Goal: Task Accomplishment & Management: Complete application form

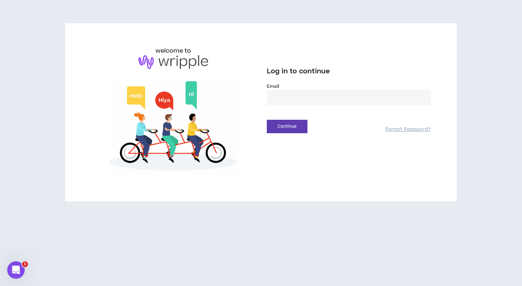
click at [295, 99] on input "email" at bounding box center [349, 98] width 164 height 16
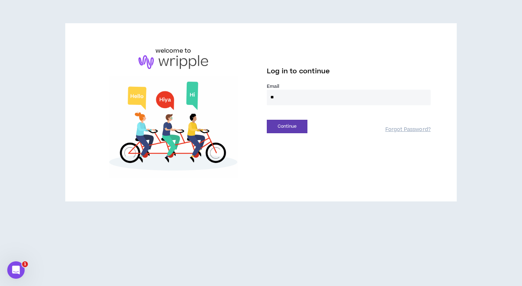
type input "*"
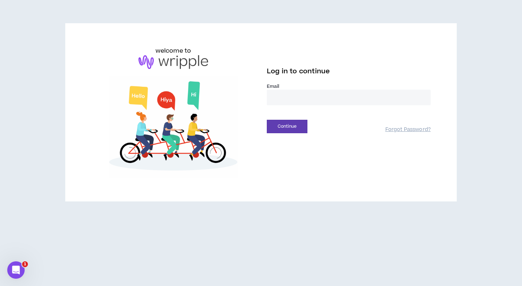
paste input "**********"
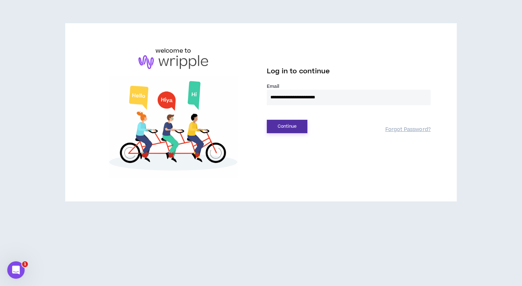
type input "**********"
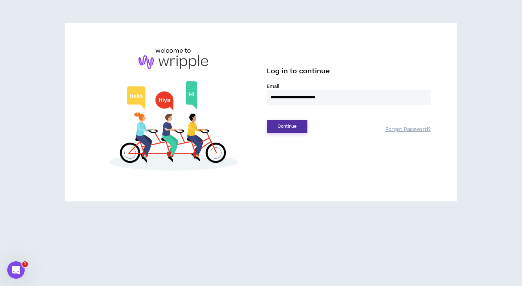
click at [286, 123] on button "Continue" at bounding box center [287, 126] width 41 height 13
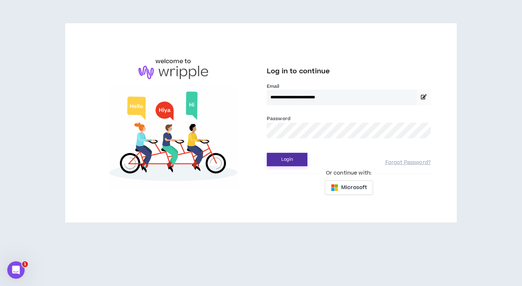
click at [291, 162] on button "Login" at bounding box center [287, 159] width 41 height 13
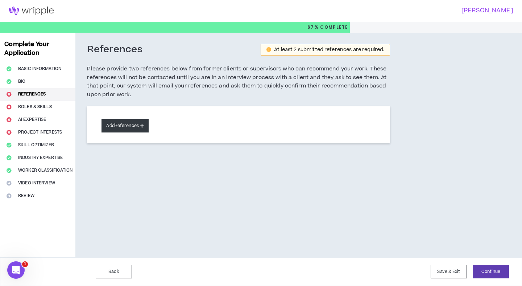
click at [134, 123] on button "Add References" at bounding box center [124, 125] width 47 height 13
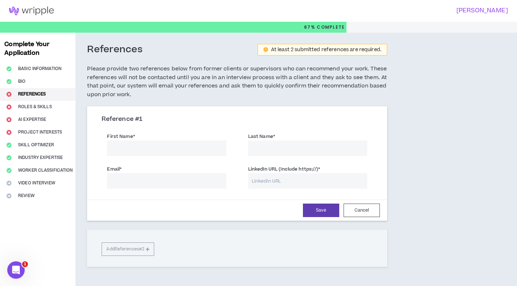
click at [155, 143] on input "First Name *" at bounding box center [166, 148] width 119 height 16
click at [264, 179] on input "LinkedIn URL (Include https://) *" at bounding box center [307, 181] width 119 height 16
paste input "[URL][DOMAIN_NAME][PERSON_NAME]"
type input "[URL][DOMAIN_NAME][PERSON_NAME]"
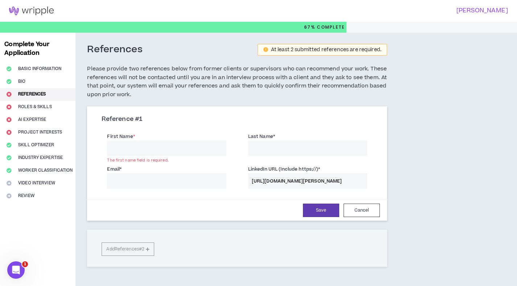
scroll to position [0, 0]
click at [200, 183] on input "Email *" at bounding box center [166, 181] width 119 height 16
type input "w"
click at [171, 153] on input "First Name *" at bounding box center [166, 148] width 119 height 16
type input "[PERSON_NAME]"
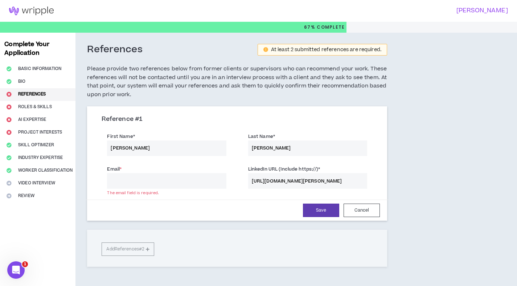
type input "[PERSON_NAME]"
click at [170, 178] on input "Email *" at bounding box center [166, 181] width 119 height 16
type input "[EMAIL_ADDRESS][DOMAIN_NAME]"
click at [322, 212] on button "Save" at bounding box center [321, 209] width 36 height 13
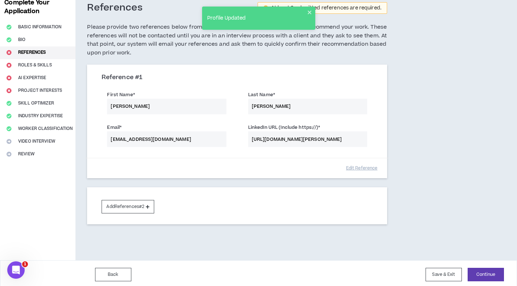
scroll to position [45, 0]
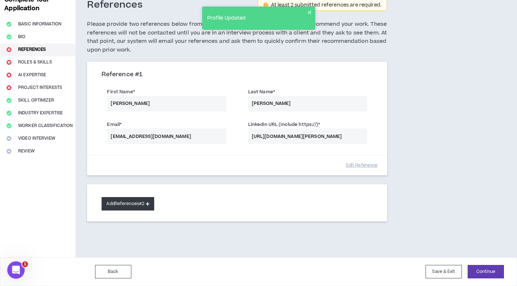
click at [137, 206] on button "Add References #2" at bounding box center [127, 203] width 53 height 13
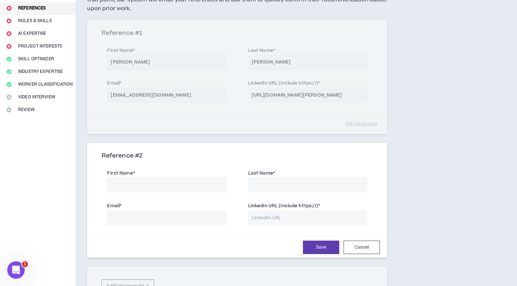
scroll to position [75, 0]
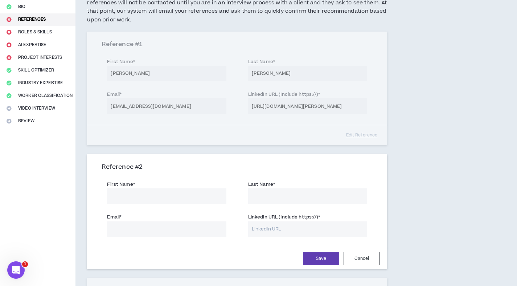
click at [167, 198] on input "First Name *" at bounding box center [166, 196] width 119 height 16
type input "[PERSON_NAME]"
type input "[EMAIL_ADDRESS][DOMAIN_NAME]"
click at [266, 229] on input "LinkedIn URL (Include https://) *" at bounding box center [307, 229] width 119 height 16
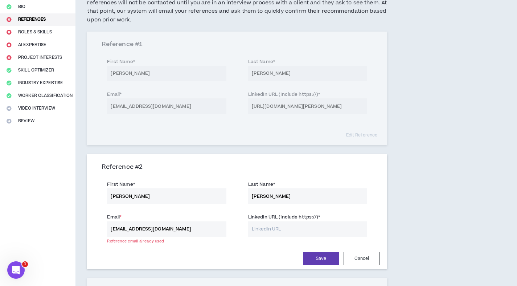
paste input "[DOMAIN_NAME][URL]"
type input "[URL][DOMAIN_NAME]"
click at [307, 258] on button "Save" at bounding box center [321, 258] width 36 height 13
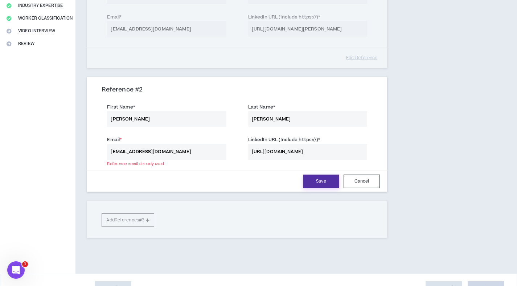
scroll to position [168, 0]
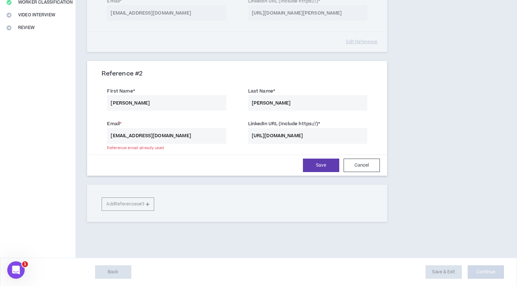
click at [124, 136] on input "[EMAIL_ADDRESS][DOMAIN_NAME]" at bounding box center [166, 136] width 119 height 16
click at [144, 135] on input "[EMAIL_ADDRESS][DOMAIN_NAME]" at bounding box center [166, 136] width 119 height 16
type input "[EMAIL_ADDRESS][DOMAIN_NAME]"
click at [326, 165] on button "Save" at bounding box center [321, 164] width 36 height 13
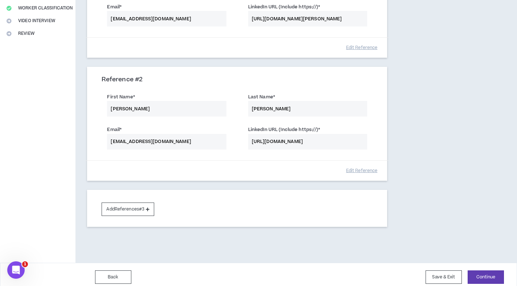
scroll to position [167, 0]
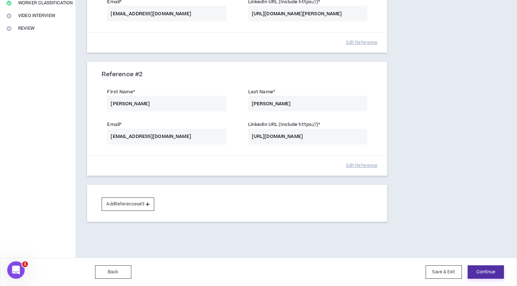
click at [478, 272] on button "Continue" at bounding box center [485, 271] width 36 height 13
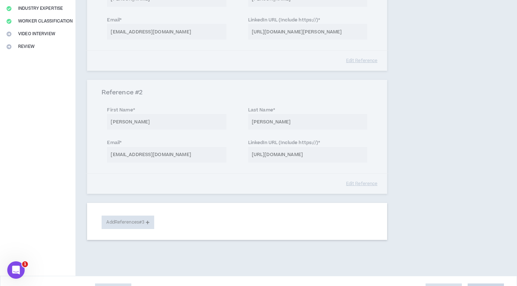
select select "***"
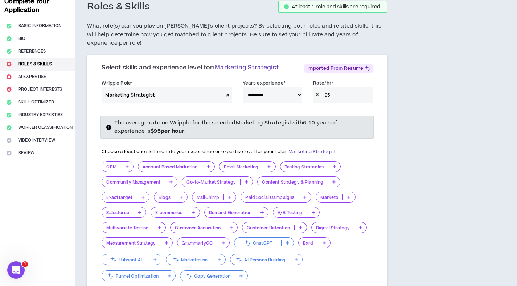
scroll to position [44, 0]
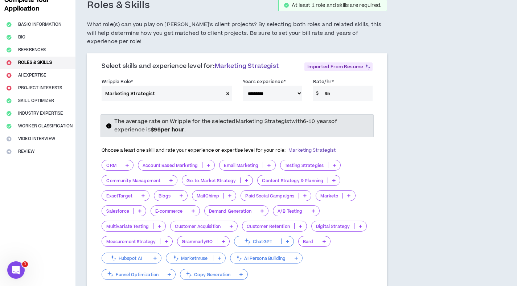
click at [287, 86] on select "**********" at bounding box center [271, 94] width 59 height 16
drag, startPoint x: 337, startPoint y: 84, endPoint x: 317, endPoint y: 84, distance: 20.3
click at [317, 86] on div "$ 95" at bounding box center [342, 94] width 59 height 16
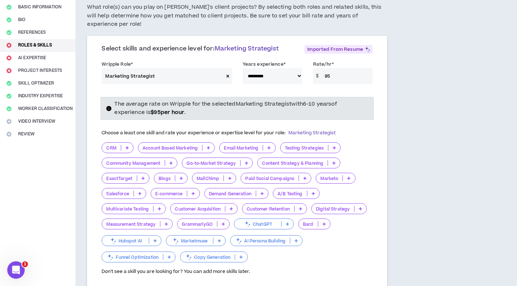
scroll to position [63, 0]
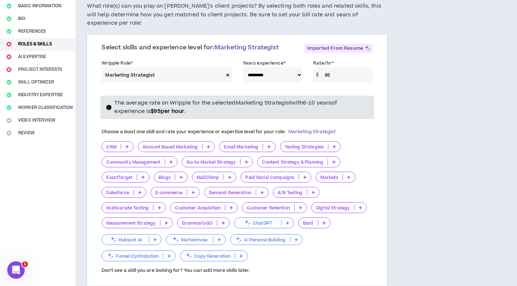
click at [233, 206] on icon at bounding box center [230, 208] width 3 height 4
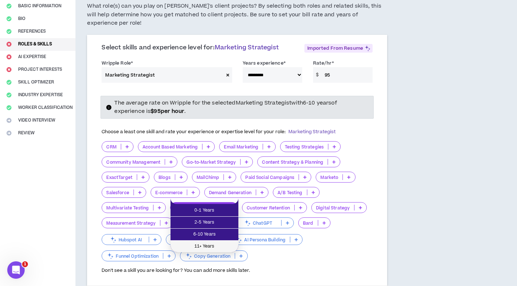
click at [220, 245] on span "11+ Years" at bounding box center [204, 246] width 59 height 8
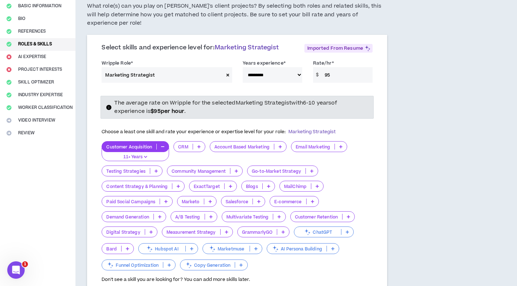
click at [147, 155] on icon "button" at bounding box center [145, 157] width 3 height 4
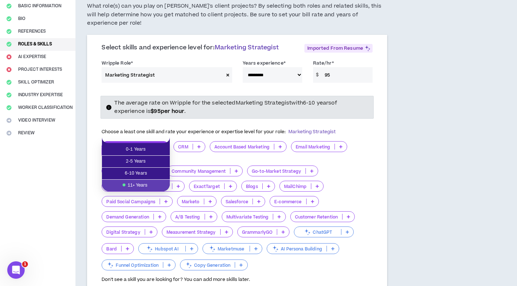
click at [149, 183] on span "11+ Years" at bounding box center [135, 185] width 59 height 8
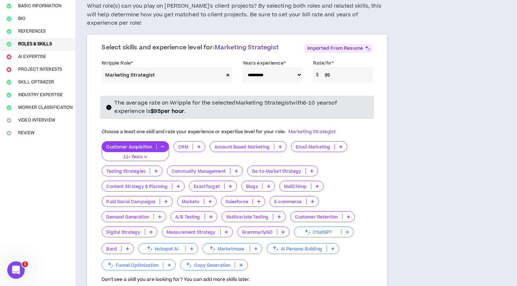
click at [151, 230] on icon at bounding box center [150, 232] width 3 height 4
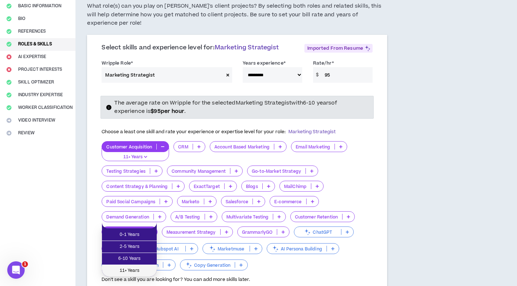
click at [143, 268] on span "11+ Years" at bounding box center [129, 270] width 46 height 8
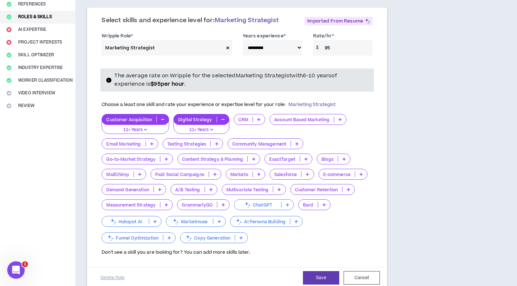
scroll to position [90, 0]
click at [311, 271] on button "Save" at bounding box center [321, 276] width 36 height 13
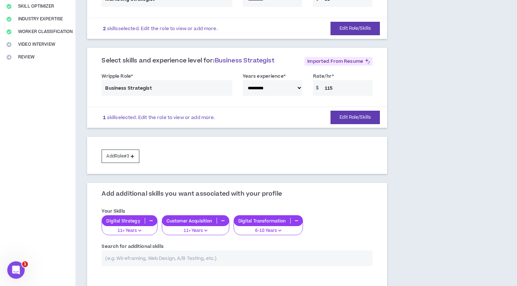
scroll to position [202, 0]
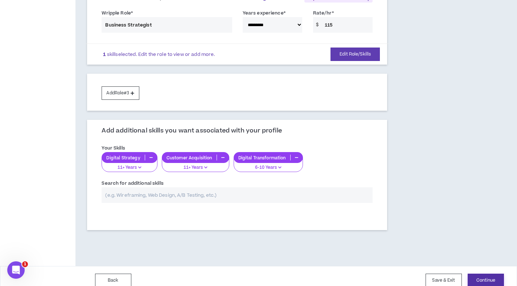
click at [487, 273] on button "Continue" at bounding box center [485, 279] width 36 height 13
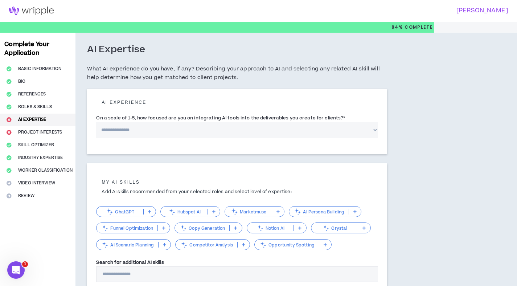
click at [245, 132] on select "**********" at bounding box center [237, 130] width 282 height 16
select select "*"
click at [96, 122] on select "**********" at bounding box center [237, 130] width 282 height 16
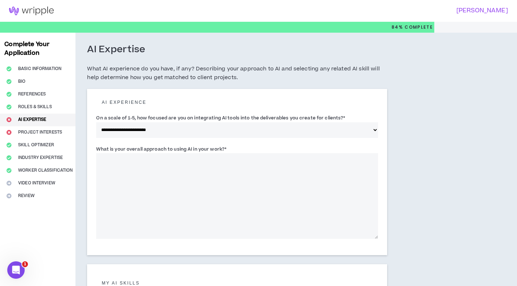
click at [240, 170] on textarea "What is your overall approach to using AI in your work? *" at bounding box center [237, 196] width 282 height 86
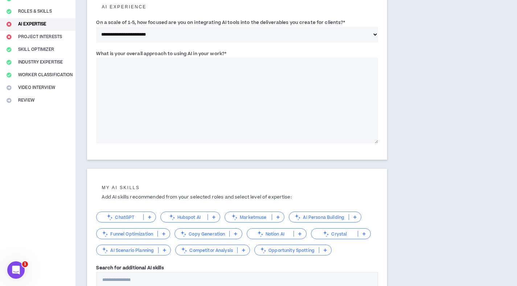
scroll to position [167, 0]
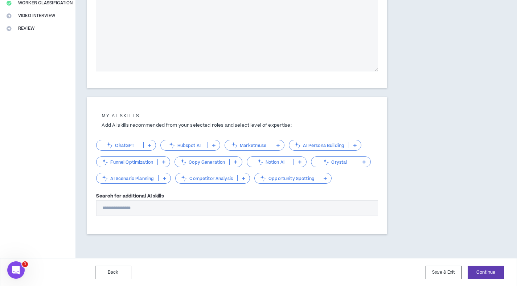
click at [194, 208] on input "Search for additional AI skills" at bounding box center [237, 208] width 282 height 16
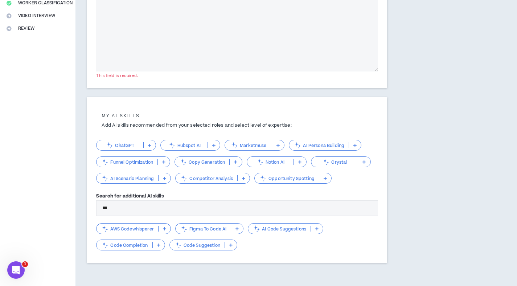
click at [133, 245] on p "Code Completion" at bounding box center [123, 244] width 55 height 5
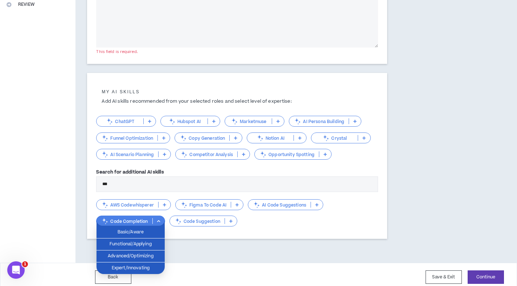
scroll to position [195, 0]
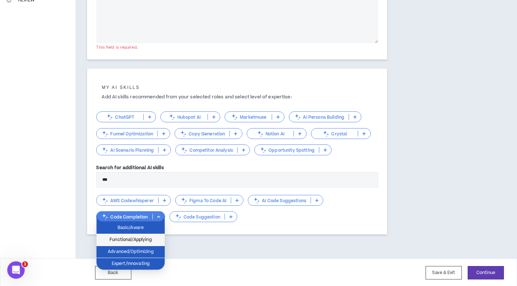
click at [147, 241] on span "Functional/Applying" at bounding box center [130, 240] width 59 height 8
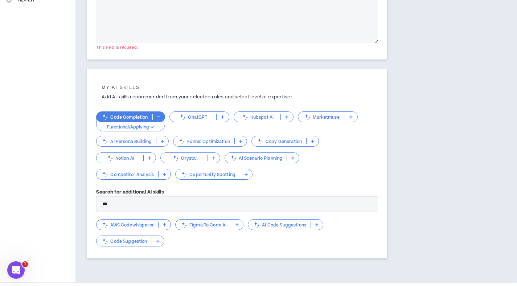
click at [209, 203] on input "***" at bounding box center [237, 204] width 282 height 16
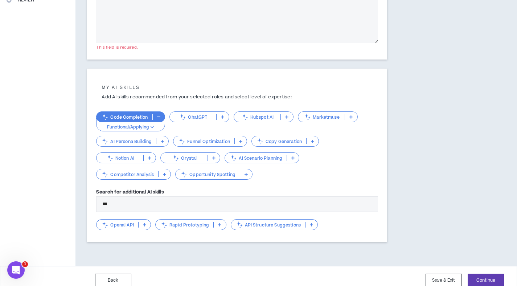
click at [144, 224] on icon at bounding box center [144, 225] width 3 height 4
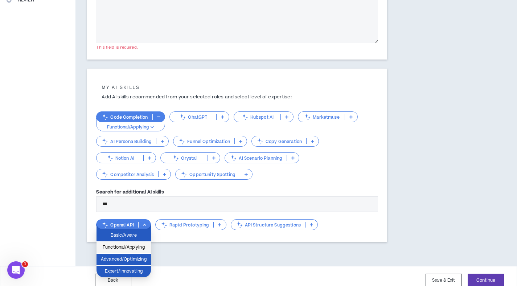
click at [140, 249] on span "Functional/Applying" at bounding box center [124, 247] width 46 height 8
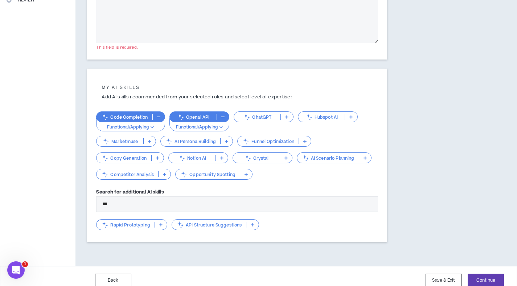
click at [161, 224] on icon at bounding box center [160, 225] width 3 height 4
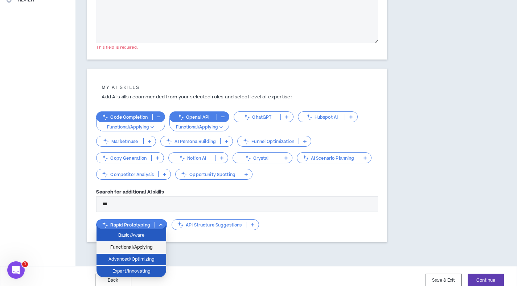
click at [150, 250] on span "Functional/Applying" at bounding box center [131, 247] width 61 height 8
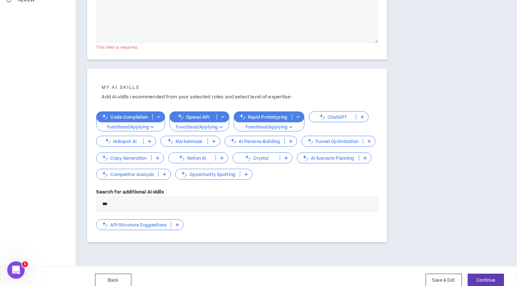
click at [184, 203] on input "***" at bounding box center [237, 204] width 282 height 16
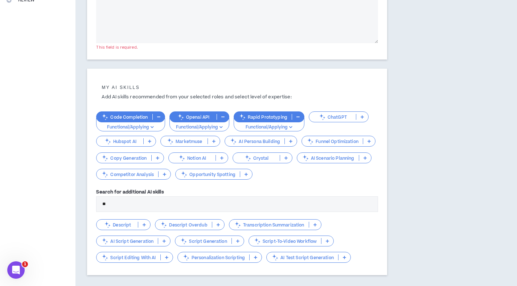
type input "*"
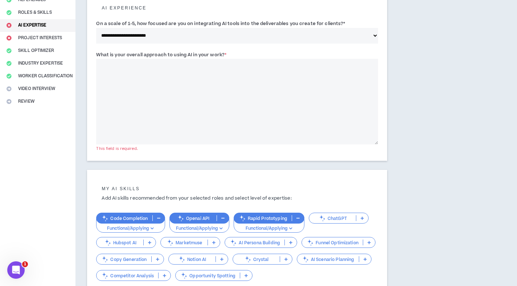
scroll to position [94, 0]
click at [260, 117] on textarea "What is your overall approach to using AI in your work? *" at bounding box center [237, 102] width 282 height 86
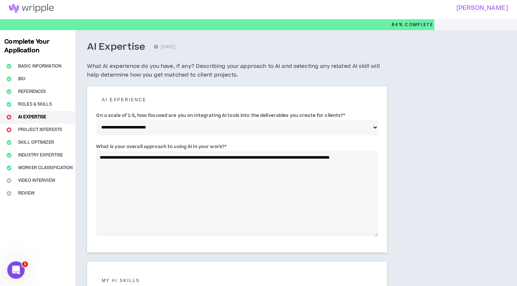
scroll to position [0, 0]
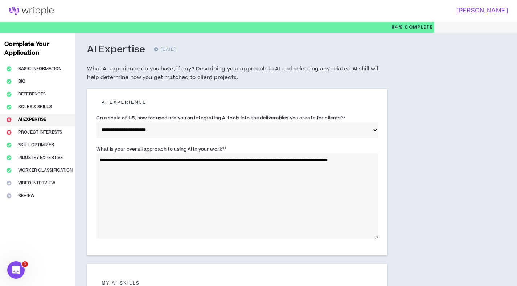
click at [129, 162] on textarea "**********" at bounding box center [237, 196] width 282 height 86
click at [260, 160] on textarea "**********" at bounding box center [237, 196] width 282 height 86
click at [142, 166] on textarea "**********" at bounding box center [237, 196] width 282 height 86
click at [142, 167] on textarea "**********" at bounding box center [237, 196] width 282 height 86
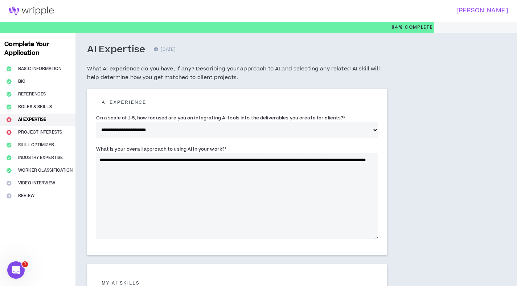
click at [157, 168] on textarea "**********" at bounding box center [237, 196] width 282 height 86
click at [362, 161] on textarea "**********" at bounding box center [237, 196] width 282 height 86
click at [142, 167] on textarea "**********" at bounding box center [237, 196] width 282 height 86
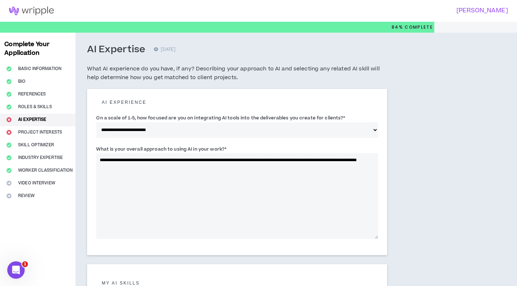
click at [328, 160] on textarea "**********" at bounding box center [237, 196] width 282 height 86
click at [213, 167] on textarea "**********" at bounding box center [237, 196] width 282 height 86
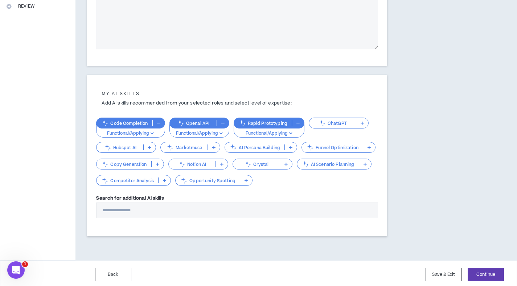
scroll to position [191, 0]
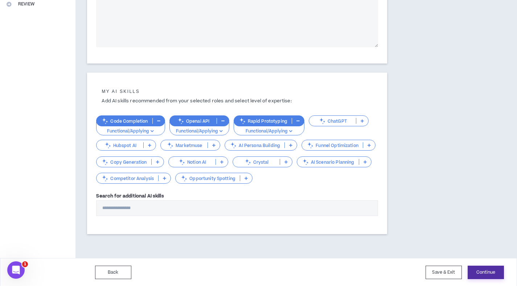
type textarea "**********"
click at [482, 273] on button "Continue" at bounding box center [485, 271] width 36 height 13
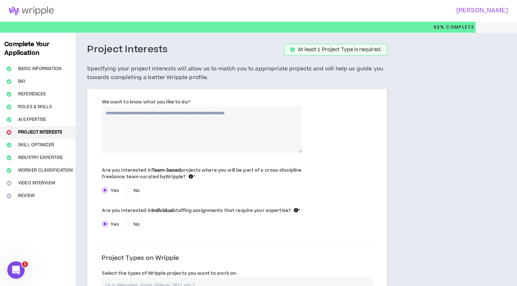
click at [262, 127] on textarea "We want to know what you like to do: *" at bounding box center [201, 129] width 199 height 46
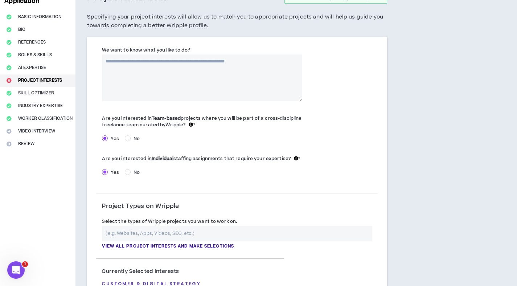
scroll to position [51, 0]
drag, startPoint x: 197, startPoint y: 62, endPoint x: 171, endPoint y: 62, distance: 25.4
click at [171, 62] on textarea "**********" at bounding box center [201, 78] width 199 height 46
click at [149, 60] on textarea "**********" at bounding box center [201, 78] width 199 height 46
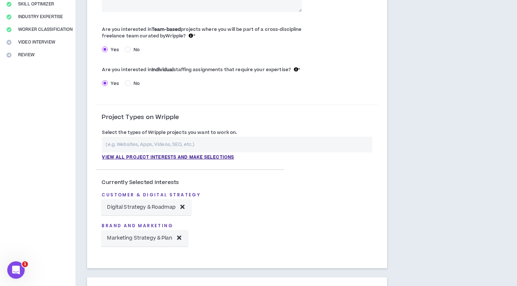
scroll to position [156, 0]
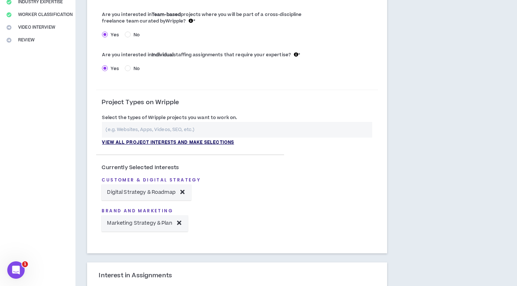
type textarea "**********"
click at [174, 141] on p "View all project interests and make selections" at bounding box center [168, 142] width 132 height 7
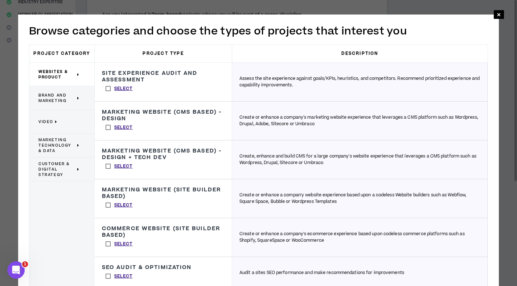
click at [107, 89] on label "Select" at bounding box center [119, 88] width 34 height 11
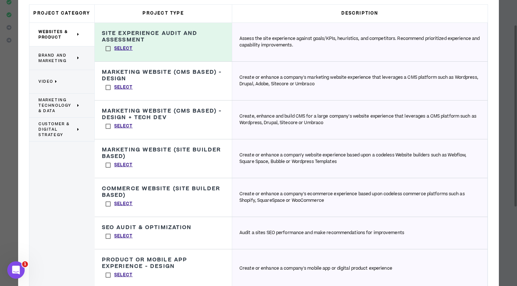
click at [66, 57] on span "Brand and Marketing" at bounding box center [56, 58] width 37 height 11
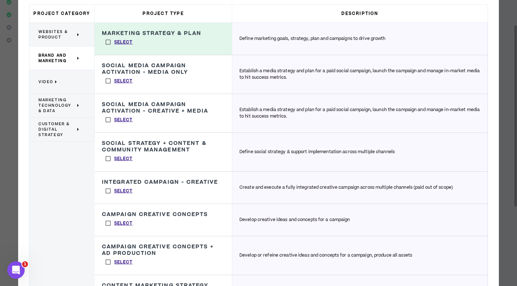
click at [67, 101] on span "Marketing Technology & Data" at bounding box center [56, 105] width 37 height 16
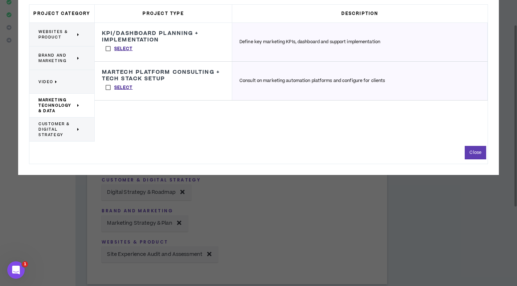
click at [107, 49] on label "Select" at bounding box center [119, 48] width 34 height 11
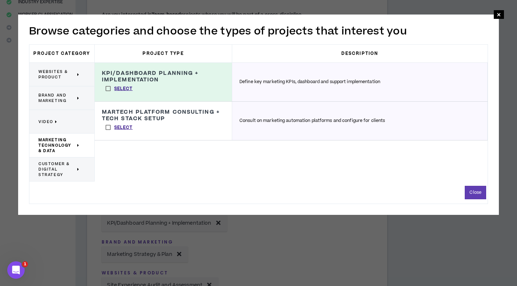
click at [62, 171] on span "Customer & Digital Strategy" at bounding box center [56, 169] width 37 height 16
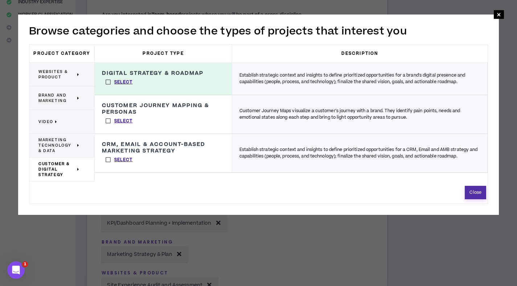
click at [477, 194] on button "Close" at bounding box center [474, 192] width 21 height 13
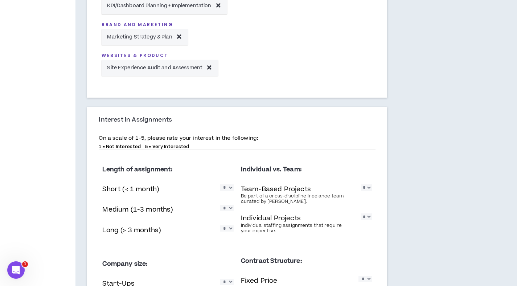
scroll to position [374, 0]
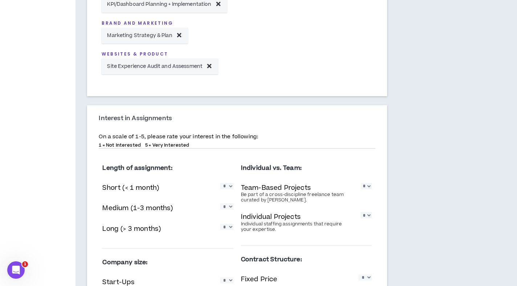
click at [231, 228] on select "* * * * *" at bounding box center [226, 227] width 13 height 6
select select "*"
click at [220, 224] on select "* * * * *" at bounding box center [226, 227] width 13 height 6
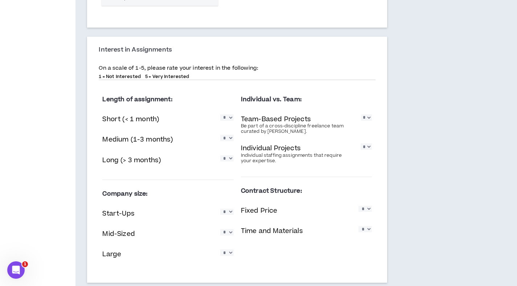
scroll to position [453, 0]
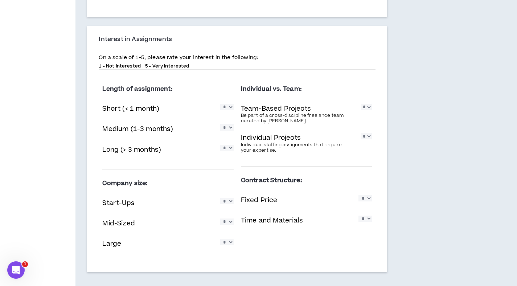
click at [365, 137] on select "* * * * *" at bounding box center [365, 136] width 11 height 6
select select "*"
click at [360, 133] on select "* * * * *" at bounding box center [365, 136] width 11 height 6
click at [228, 244] on select "* * * * *" at bounding box center [226, 242] width 13 height 6
select select "*"
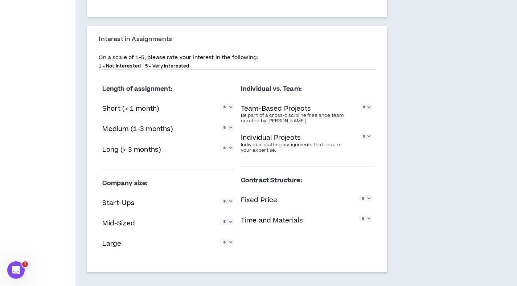
click at [220, 239] on select "* * * * *" at bounding box center [226, 242] width 13 height 6
click at [226, 222] on select "* * * * *" at bounding box center [226, 221] width 13 height 6
select select "*"
click at [220, 219] on select "* * * * *" at bounding box center [226, 221] width 13 height 6
click at [361, 199] on select "* * * * *" at bounding box center [364, 198] width 13 height 6
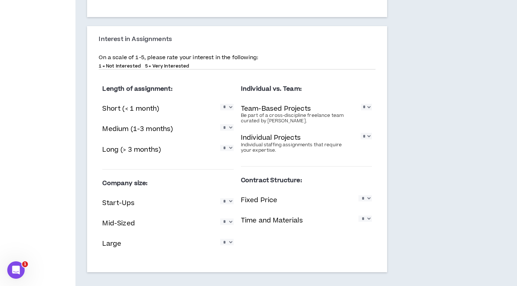
select select "*"
click at [358, 195] on select "* * * * *" at bounding box center [364, 198] width 13 height 6
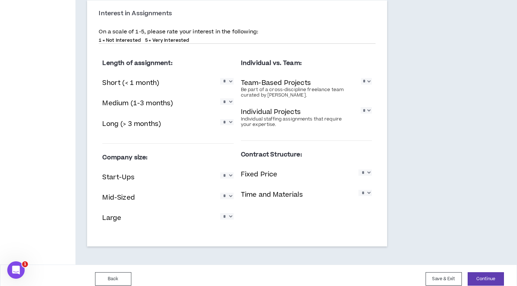
scroll to position [486, 0]
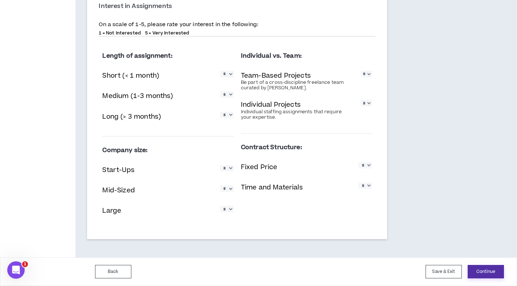
click at [491, 274] on button "Continue" at bounding box center [485, 271] width 36 height 13
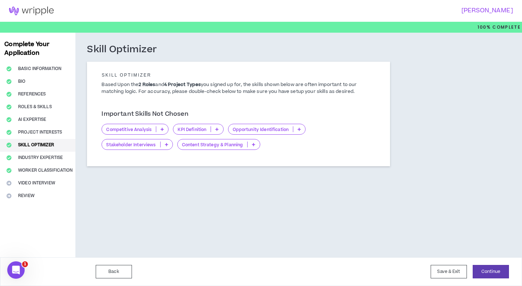
click at [161, 130] on icon at bounding box center [162, 129] width 3 height 4
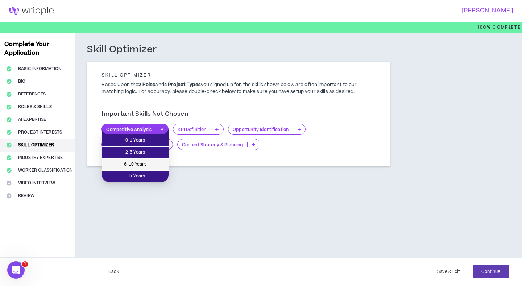
click at [159, 161] on span "6-10 Years" at bounding box center [135, 164] width 58 height 8
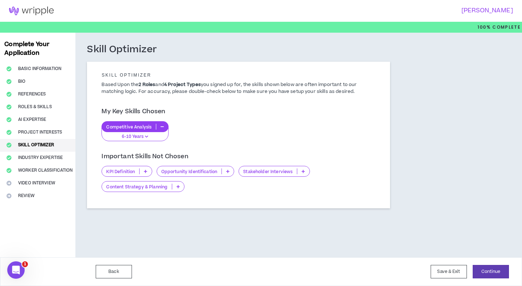
click at [147, 137] on icon "button" at bounding box center [146, 136] width 3 height 4
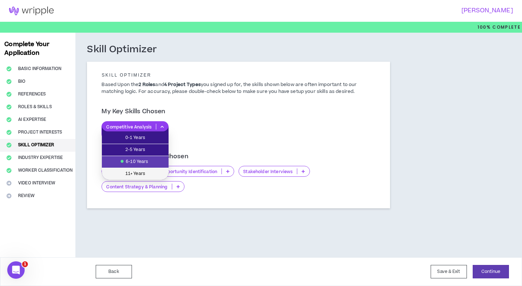
click at [149, 170] on span "11+ Years" at bounding box center [135, 174] width 58 height 8
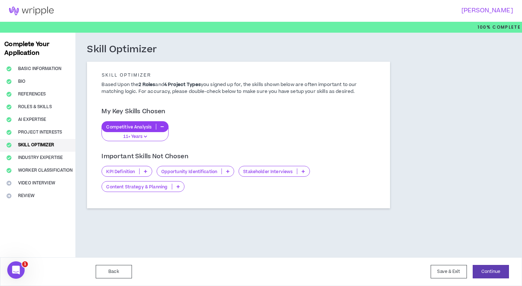
click at [146, 172] on icon at bounding box center [145, 171] width 3 height 4
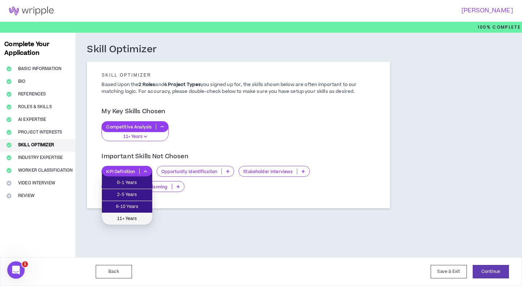
click at [144, 215] on span "11+ Years" at bounding box center [127, 219] width 42 height 8
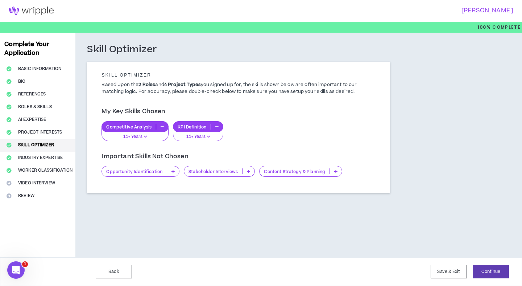
click at [250, 173] on p at bounding box center [248, 171] width 12 height 6
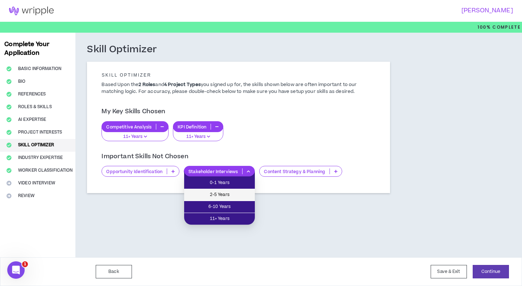
click at [241, 192] on span "2-5 Years" at bounding box center [219, 195] width 62 height 8
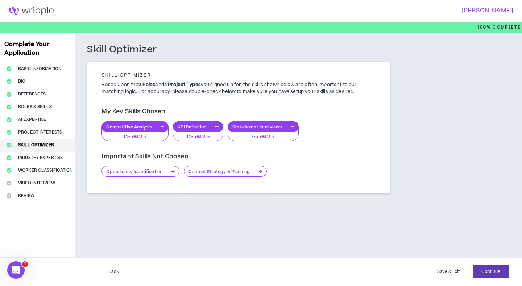
click at [261, 171] on icon at bounding box center [260, 171] width 3 height 4
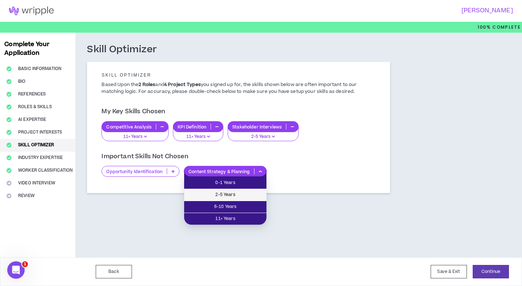
click at [247, 194] on span "2-5 Years" at bounding box center [225, 195] width 74 height 8
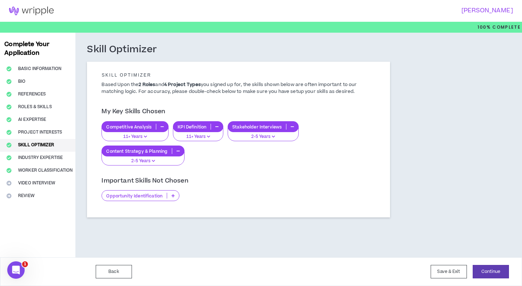
click at [177, 150] on icon "button" at bounding box center [178, 151] width 3 height 4
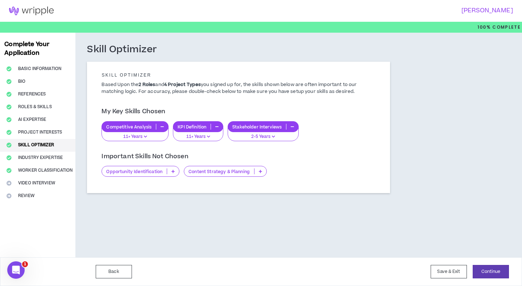
click at [173, 171] on icon at bounding box center [172, 171] width 3 height 4
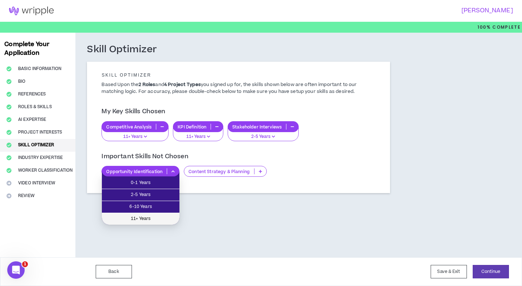
click at [169, 215] on span "11+ Years" at bounding box center [140, 219] width 69 height 8
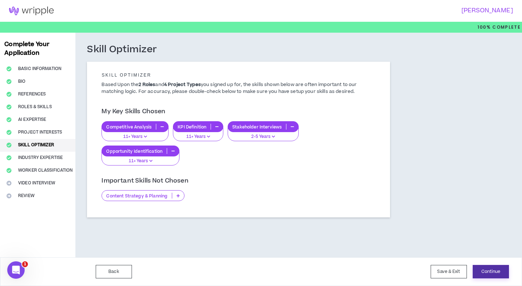
click at [487, 269] on button "Continue" at bounding box center [491, 271] width 36 height 13
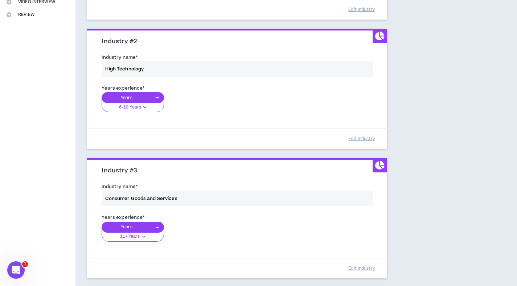
scroll to position [283, 0]
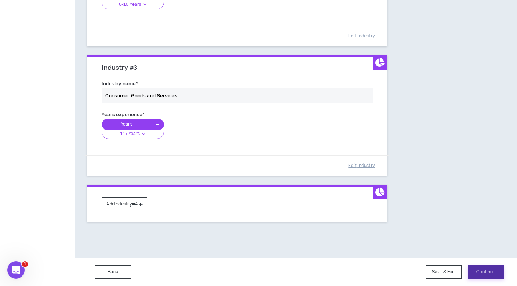
click at [490, 271] on button "Continue" at bounding box center [485, 271] width 36 height 13
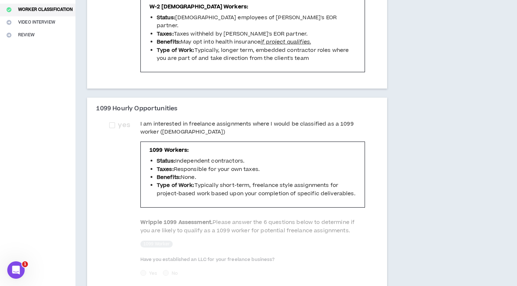
scroll to position [109, 0]
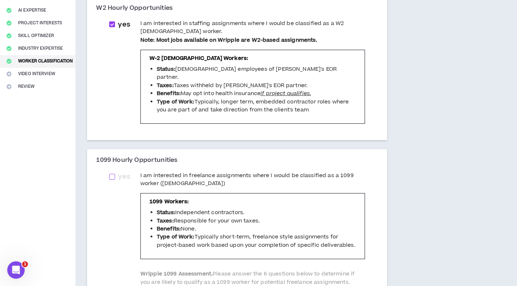
click at [114, 174] on span at bounding box center [112, 177] width 6 height 6
checkbox input "****"
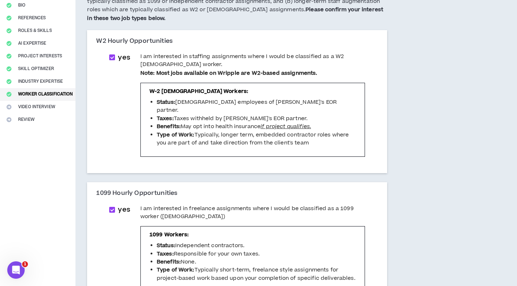
scroll to position [73, 0]
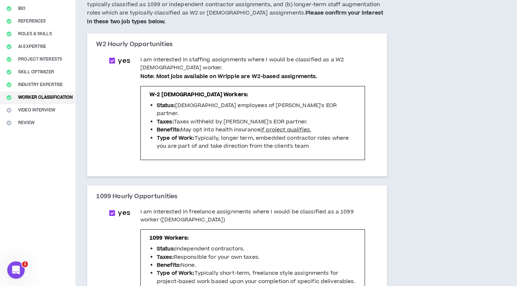
click at [113, 61] on span at bounding box center [112, 61] width 6 height 6
checkbox input "*****"
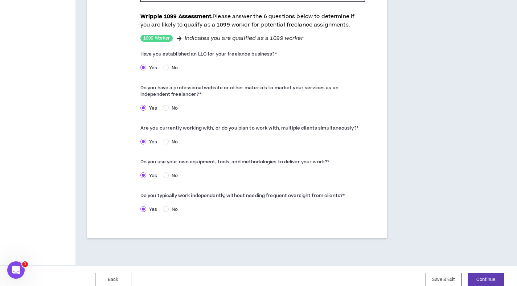
scroll to position [367, 0]
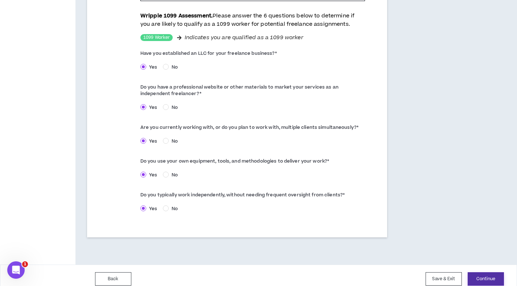
click at [492, 275] on button "Continue" at bounding box center [485, 278] width 36 height 13
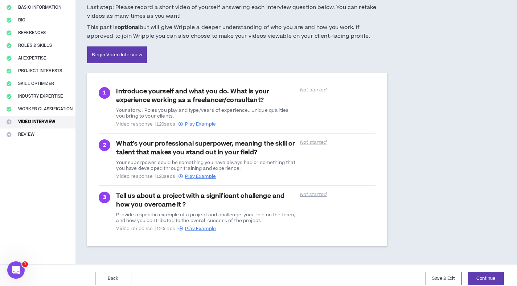
scroll to position [68, 0]
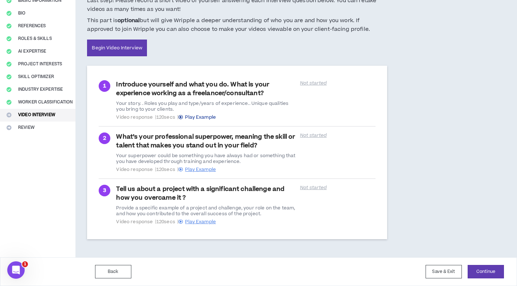
click at [212, 119] on span "Play Example" at bounding box center [200, 117] width 31 height 7
click at [493, 271] on button "Continue" at bounding box center [485, 271] width 36 height 13
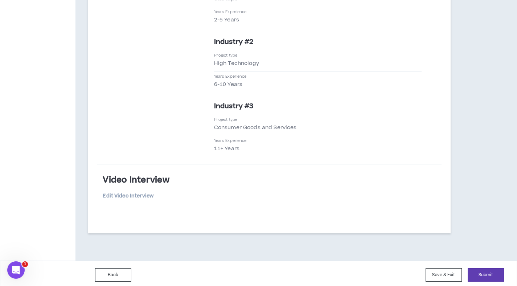
scroll to position [1454, 0]
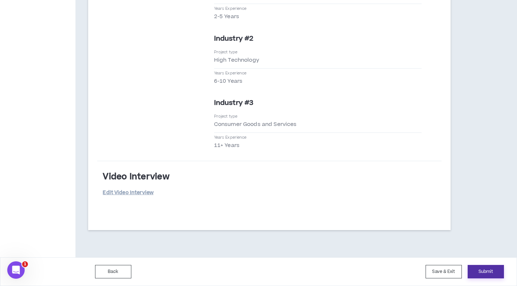
click at [478, 273] on button "Submit" at bounding box center [485, 271] width 36 height 13
